Goal: Task Accomplishment & Management: Complete application form

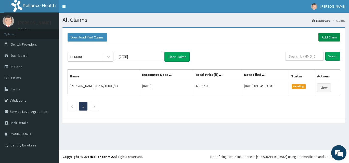
click at [326, 38] on link "Add Claim" at bounding box center [329, 37] width 22 height 9
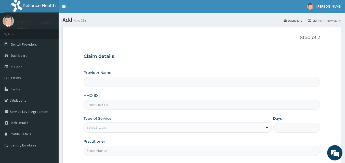
type input "Prince and Princess Hospital - Egbeda"
click at [112, 103] on input "HMO ID" at bounding box center [202, 105] width 236 height 10
type input "TBW/10009/A"
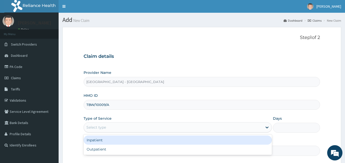
click at [110, 125] on div "Select type" at bounding box center [173, 127] width 178 height 8
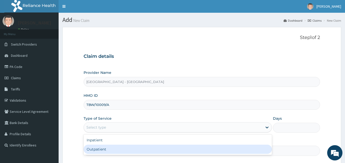
click at [89, 149] on div "Outpatient" at bounding box center [178, 149] width 188 height 9
type input "1"
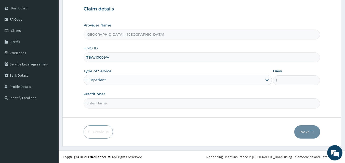
scroll to position [48, 0]
click at [113, 102] on input "Practitioner" at bounding box center [202, 103] width 236 height 10
type input "DR DANIEL"
click at [307, 130] on button "Next" at bounding box center [307, 131] width 26 height 13
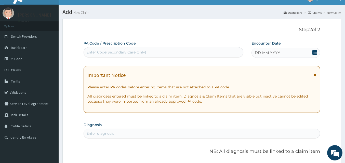
scroll to position [0, 0]
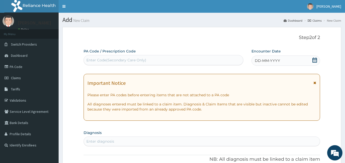
click at [313, 62] on icon at bounding box center [314, 60] width 5 height 5
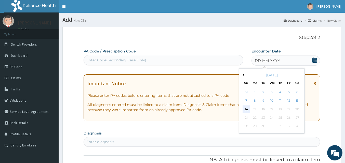
click at [248, 108] on div "14" at bounding box center [246, 109] width 8 height 8
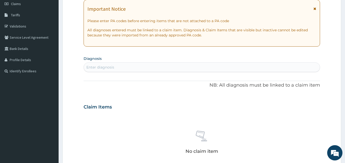
scroll to position [102, 0]
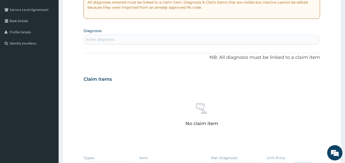
click at [102, 41] on div "Enter diagnosis" at bounding box center [100, 39] width 28 height 5
type input "MALA"
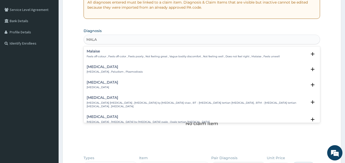
click at [107, 71] on p "Malaria , Paludism , Plasmodiosis" at bounding box center [115, 72] width 56 height 4
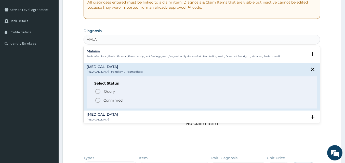
click at [97, 100] on icon "status option filled" at bounding box center [98, 100] width 6 height 6
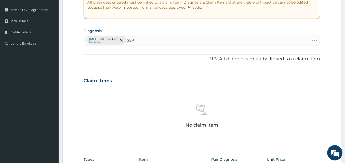
type input "SEPS"
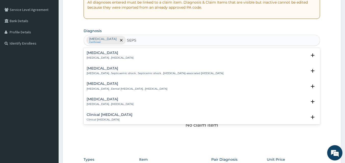
click at [98, 56] on p "Systemic infection , Sepsis" at bounding box center [110, 58] width 47 height 4
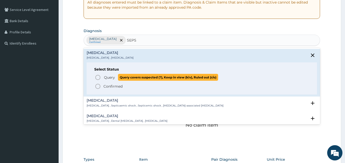
click at [98, 77] on icon "status option query" at bounding box center [98, 77] width 6 height 6
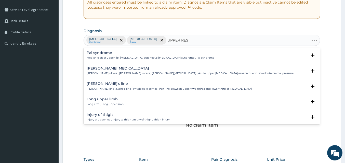
type input "UPPER RESP"
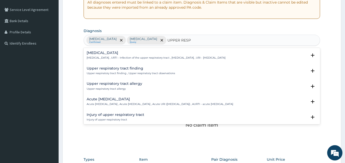
click at [112, 52] on h4 "Upper respiratory infection" at bounding box center [156, 53] width 139 height 4
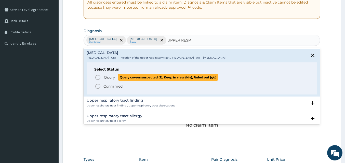
click at [99, 77] on icon "status option query" at bounding box center [98, 77] width 6 height 6
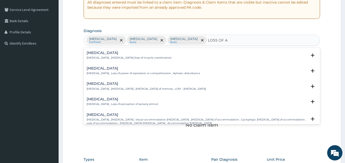
type input "LOSS OF AP"
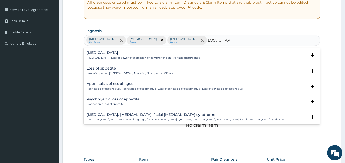
click at [141, 71] on div "Loss of appetite Loss of appetite , Anorexia , Anorexic , No appetite , Off food" at bounding box center [130, 70] width 87 height 9
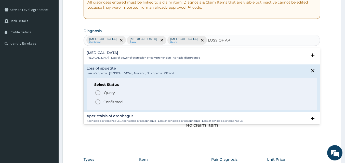
click at [97, 101] on icon "status option filled" at bounding box center [98, 102] width 6 height 6
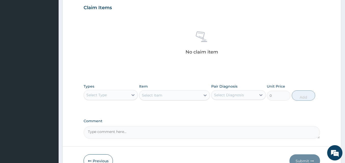
scroll to position [178, 0]
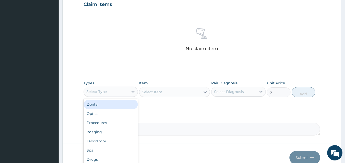
click at [100, 94] on div "Select Type" at bounding box center [96, 91] width 20 height 5
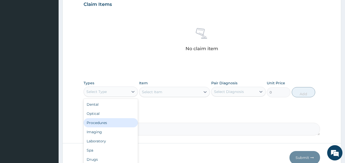
click at [101, 123] on div "Procedures" at bounding box center [111, 122] width 54 height 9
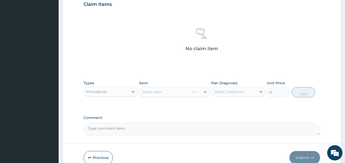
click at [153, 92] on div "Select Item" at bounding box center [174, 92] width 71 height 10
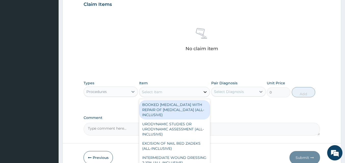
click at [205, 92] on icon at bounding box center [204, 91] width 5 height 5
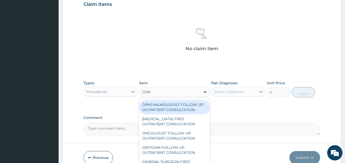
type input "CONS"
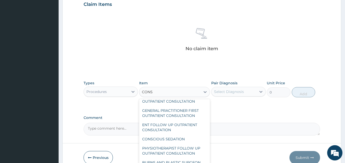
scroll to position [611, 0]
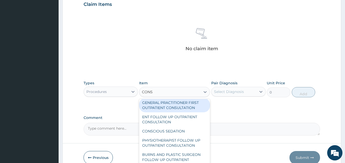
click at [177, 112] on div "GENERAL PRACTITIONER FIRST OUTPATIENT CONSULTATION" at bounding box center [174, 105] width 71 height 14
type input "3750"
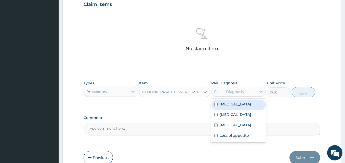
click at [227, 91] on div "Select Diagnosis" at bounding box center [229, 91] width 30 height 5
click at [216, 104] on input "checkbox" at bounding box center [215, 104] width 3 height 3
checkbox input "true"
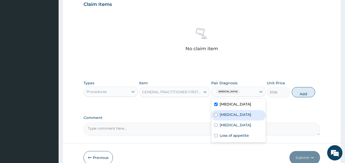
drag, startPoint x: 216, startPoint y: 115, endPoint x: 216, endPoint y: 123, distance: 8.1
click at [216, 115] on input "checkbox" at bounding box center [215, 114] width 3 height 3
checkbox input "true"
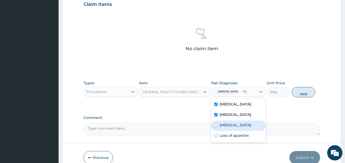
click at [216, 126] on div "Upper respiratory infection" at bounding box center [238, 125] width 54 height 10
checkbox input "true"
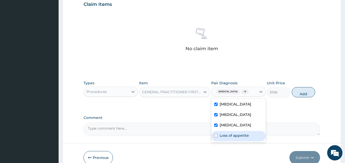
click at [215, 138] on div "Loss of appetite" at bounding box center [238, 136] width 54 height 10
checkbox input "true"
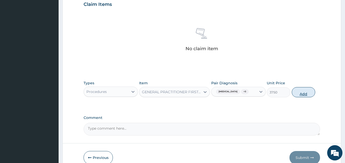
click at [299, 94] on button "Add" at bounding box center [303, 92] width 24 height 10
type input "0"
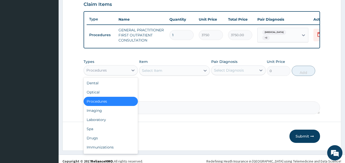
click at [108, 74] on div "Procedures" at bounding box center [106, 70] width 45 height 8
click at [93, 140] on div "Drugs" at bounding box center [111, 137] width 54 height 9
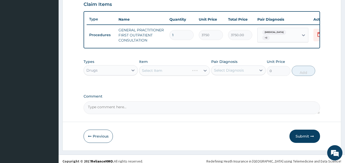
click at [164, 74] on div "Select Item" at bounding box center [174, 70] width 71 height 10
click at [205, 72] on icon at bounding box center [205, 71] width 3 height 2
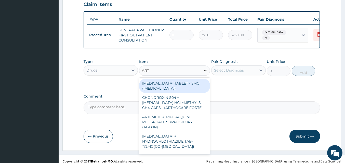
type input "ARTE"
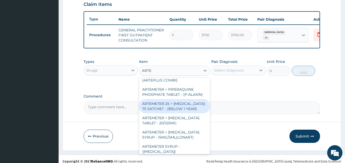
scroll to position [102, 0]
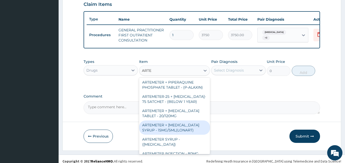
click at [175, 128] on div "ARTEMETER + LUMEFANTRINE SYRUP - 15MG/5ML(LONART)" at bounding box center [174, 127] width 71 height 14
type input "1680"
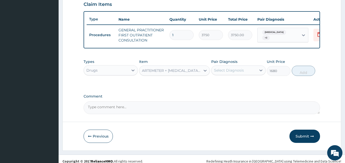
click at [230, 73] on div "Select Diagnosis" at bounding box center [229, 70] width 30 height 5
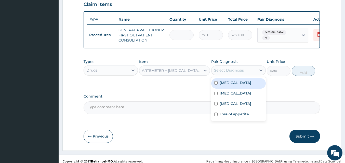
click at [214, 86] on div "Malaria" at bounding box center [238, 83] width 54 height 10
checkbox input "true"
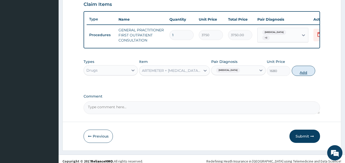
click at [299, 74] on button "Add" at bounding box center [303, 71] width 24 height 10
type input "0"
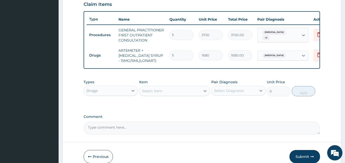
click at [161, 93] on div "Select Item" at bounding box center [152, 90] width 20 height 5
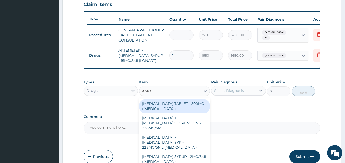
type input "AMOX"
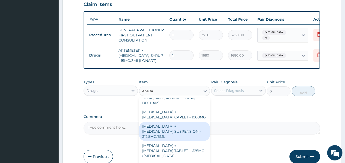
scroll to position [127, 0]
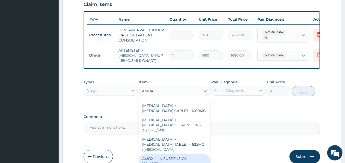
click at [181, 154] on div "AMOXILLIN SUSPENSION - 125MG/5ML" at bounding box center [174, 161] width 71 height 14
type input "840"
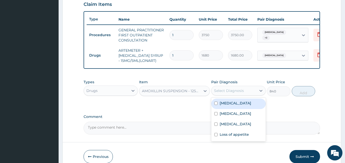
click at [253, 94] on div "Select Diagnosis" at bounding box center [233, 91] width 45 height 8
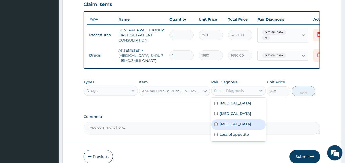
click at [216, 126] on input "checkbox" at bounding box center [215, 123] width 3 height 3
checkbox input "true"
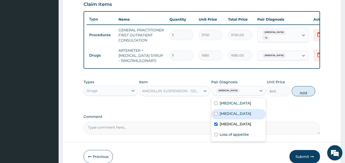
click at [217, 115] on input "checkbox" at bounding box center [215, 113] width 3 height 3
checkbox input "true"
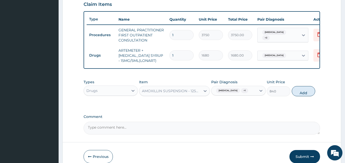
click at [299, 96] on button "Add" at bounding box center [303, 91] width 24 height 10
type input "0"
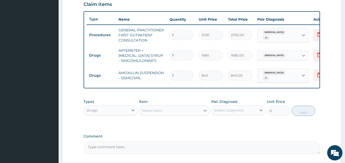
click at [146, 113] on div "Select Item" at bounding box center [152, 110] width 20 height 5
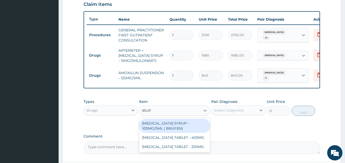
type input "IBUPR"
click at [150, 133] on div "IBUPROFEN SYRUP - 100MG/5ML ( BRUFEN)" at bounding box center [174, 126] width 71 height 14
type input "475.99999999999994"
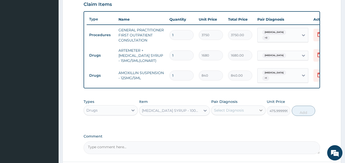
click at [257, 114] on div at bounding box center [260, 110] width 9 height 9
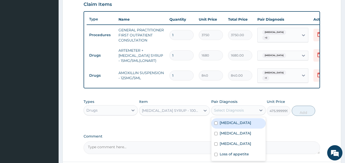
click at [217, 125] on input "checkbox" at bounding box center [215, 122] width 3 height 3
checkbox input "true"
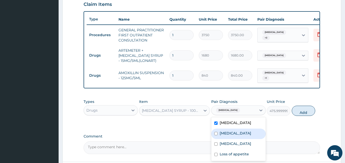
drag, startPoint x: 217, startPoint y: 135, endPoint x: 216, endPoint y: 140, distance: 4.9
click at [217, 137] on div "Sepsis" at bounding box center [238, 134] width 54 height 10
checkbox input "true"
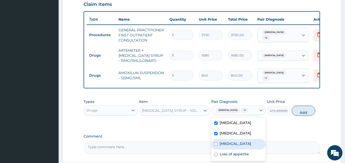
click at [218, 149] on div "Upper respiratory infection" at bounding box center [238, 144] width 54 height 10
checkbox input "true"
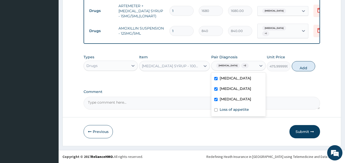
scroll to position [227, 0]
click at [216, 112] on input "checkbox" at bounding box center [215, 109] width 3 height 3
checkbox input "true"
click at [304, 66] on button "Add" at bounding box center [303, 66] width 24 height 10
type input "0"
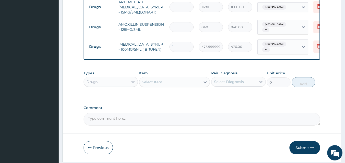
click at [157, 84] on div "Select Item" at bounding box center [152, 81] width 20 height 5
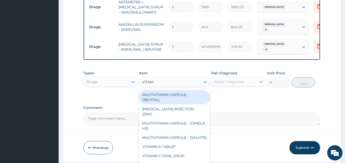
type input "VITAMI"
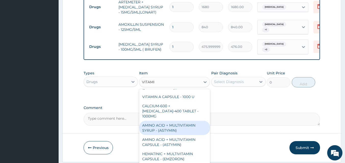
scroll to position [75, 0]
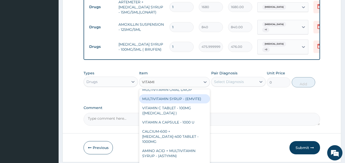
click at [171, 101] on div "MULTIVITAMIN SYRUP - (EMVITE)" at bounding box center [174, 98] width 71 height 9
type input "840"
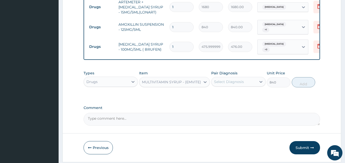
click at [239, 84] on div "Select Diagnosis" at bounding box center [229, 81] width 30 height 5
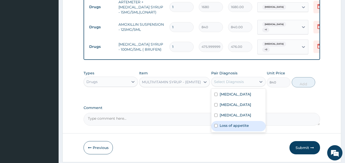
click at [215, 127] on input "checkbox" at bounding box center [215, 125] width 3 height 3
checkbox input "true"
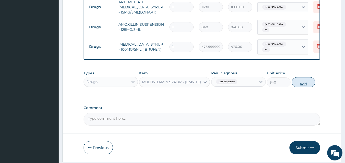
click at [301, 86] on button "Add" at bounding box center [303, 82] width 24 height 10
type input "0"
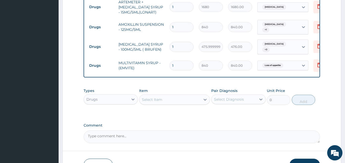
type input "2"
type input "1680.00"
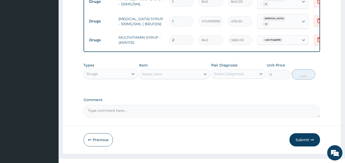
scroll to position [262, 0]
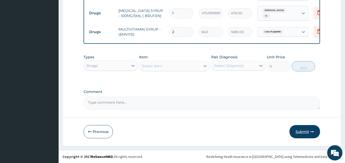
type input "2"
click at [297, 129] on button "Submit" at bounding box center [304, 131] width 31 height 13
